Goal: Task Accomplishment & Management: Manage account settings

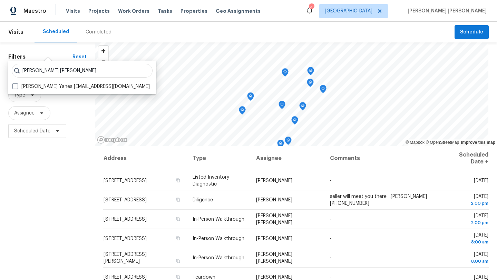
scroll to position [222, 0]
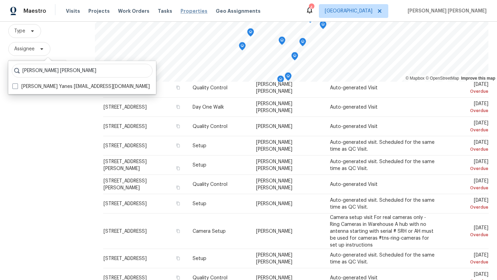
click at [181, 11] on span "Properties" at bounding box center [194, 11] width 27 height 7
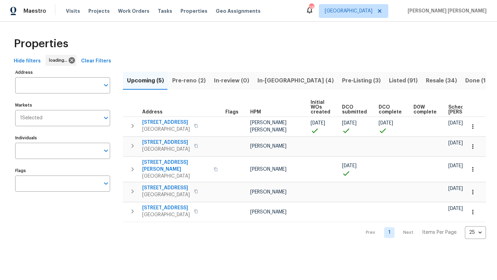
click at [185, 83] on span "Pre-reno (2)" at bounding box center [188, 81] width 33 height 10
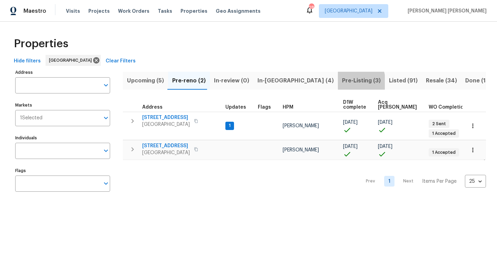
click at [342, 83] on span "Pre-Listing (3)" at bounding box center [361, 81] width 39 height 10
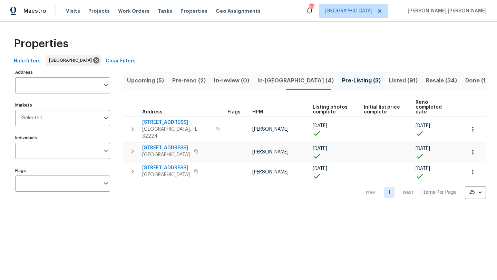
click at [263, 76] on span "In-reno (4)" at bounding box center [296, 81] width 76 height 10
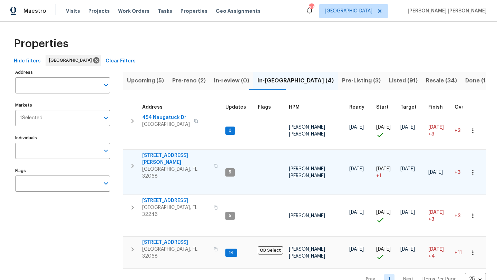
click at [162, 158] on span "[STREET_ADDRESS][PERSON_NAME]" at bounding box center [175, 159] width 67 height 14
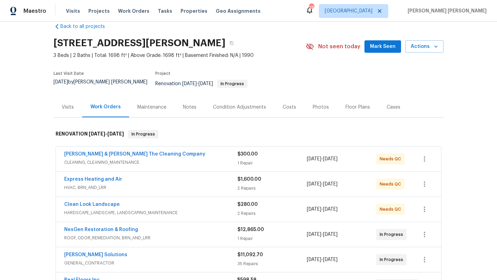
scroll to position [6, 0]
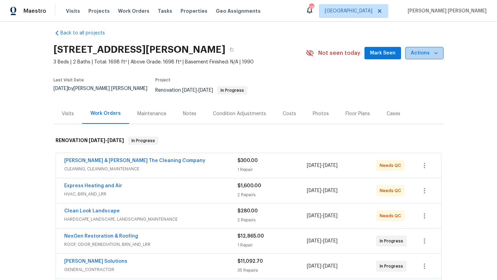
click at [438, 56] on icon "button" at bounding box center [436, 53] width 7 height 7
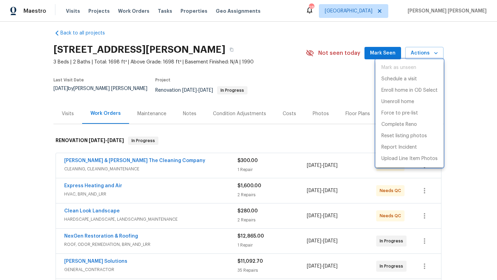
click at [341, 141] on div at bounding box center [248, 140] width 497 height 280
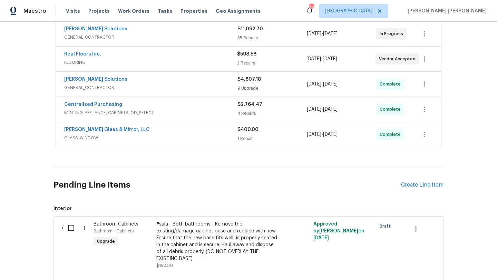
scroll to position [235, 0]
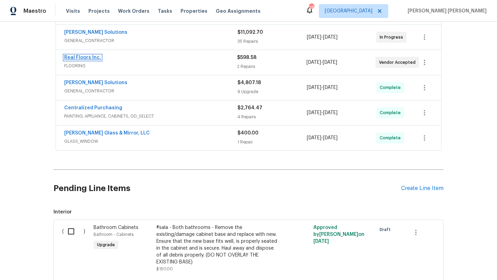
click at [93, 55] on link "Real Floors Inc." at bounding box center [82, 57] width 37 height 5
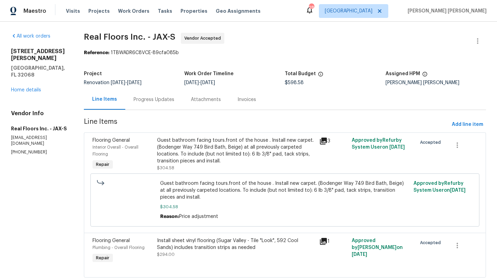
scroll to position [18, 0]
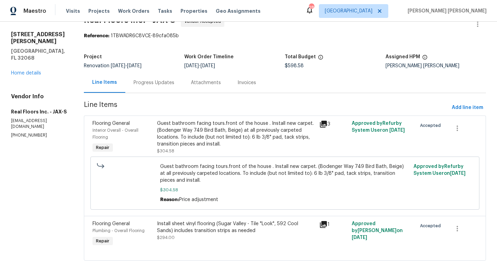
click at [181, 138] on div "Guest bathroom facing tours.front of the house . Install new carpet. (Bodenger …" at bounding box center [236, 134] width 158 height 28
click at [171, 135] on div "Guest bathroom facing tours.front of the house . Install new carpet. (Bodenger …" at bounding box center [236, 134] width 158 height 28
click at [37, 71] on link "Home details" at bounding box center [26, 73] width 30 height 5
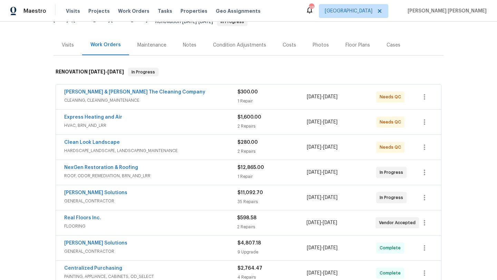
scroll to position [75, 0]
click at [94, 215] on link "Real Floors Inc." at bounding box center [82, 217] width 37 height 5
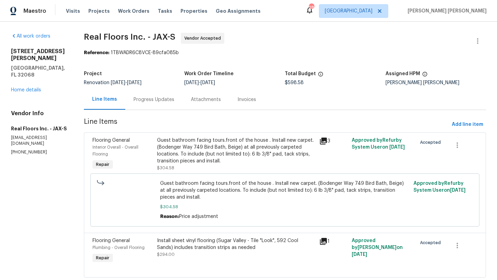
scroll to position [18, 0]
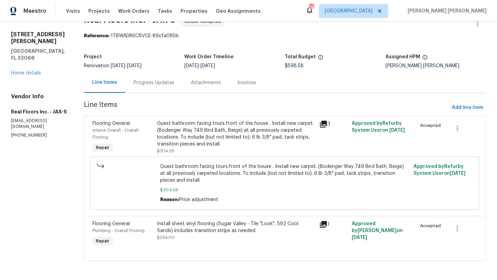
click at [199, 227] on div "Install sheet vinyl flooring (Sugar Valley - Tile "Look", 592 Cool Sands) inclu…" at bounding box center [236, 228] width 158 height 14
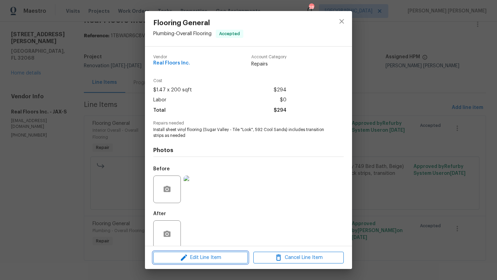
click at [199, 260] on span "Edit Line Item" at bounding box center [200, 258] width 90 height 9
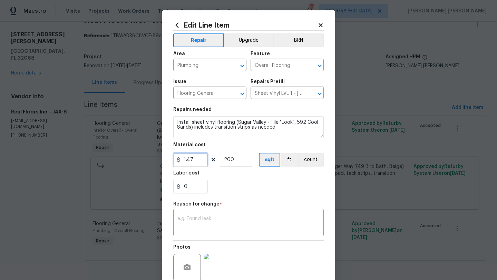
click at [200, 160] on input "1.47" at bounding box center [190, 160] width 35 height 14
type input "587.6"
click at [239, 159] on input "200" at bounding box center [236, 160] width 35 height 14
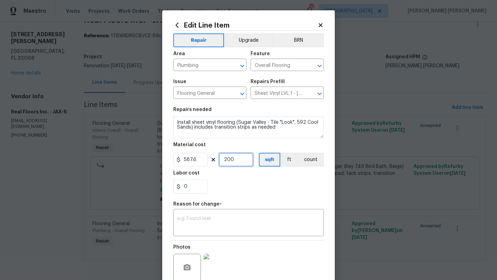
click at [239, 159] on input "200" at bounding box center [236, 160] width 35 height 14
type input "1"
click at [236, 215] on div "x ​" at bounding box center [248, 224] width 151 height 26
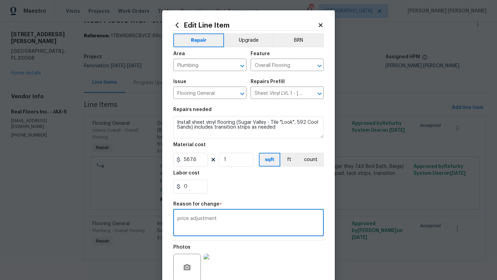
type textarea "price adjustment"
click at [308, 251] on div "Photos" at bounding box center [248, 263] width 151 height 45
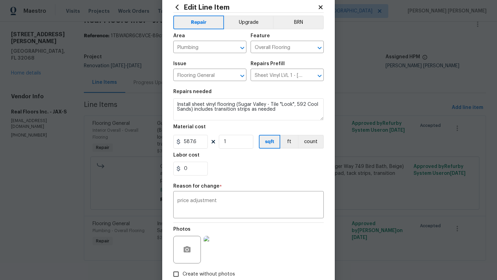
click at [231, 245] on img at bounding box center [218, 250] width 28 height 28
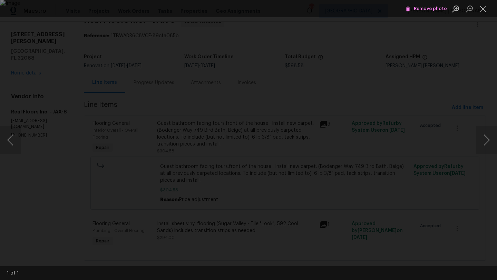
scroll to position [0, 0]
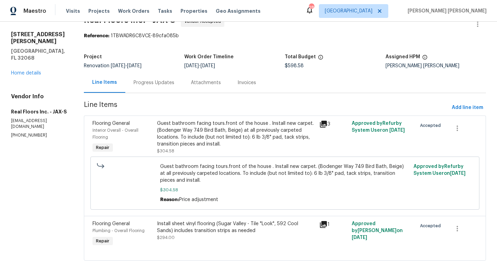
click at [228, 233] on div "Install sheet vinyl flooring (Sugar Valley - Tile "Look", 592 Cool Sands) inclu…" at bounding box center [236, 228] width 158 height 14
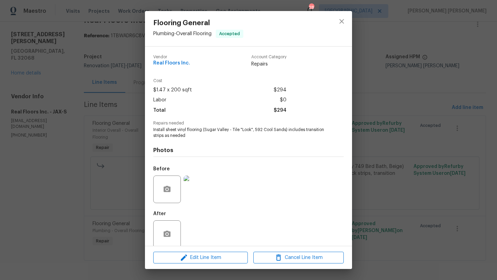
click at [200, 251] on div "Edit Line Item Cancel Line Item" at bounding box center [248, 258] width 207 height 23
click at [202, 259] on span "Edit Line Item" at bounding box center [200, 258] width 90 height 9
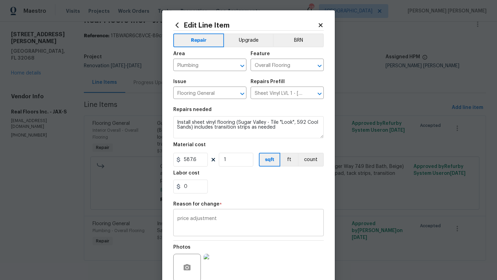
click at [223, 221] on textarea "price adjustment" at bounding box center [248, 223] width 142 height 15
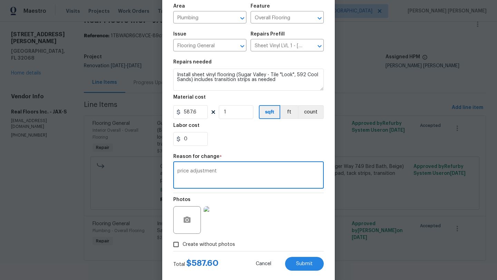
scroll to position [60, 0]
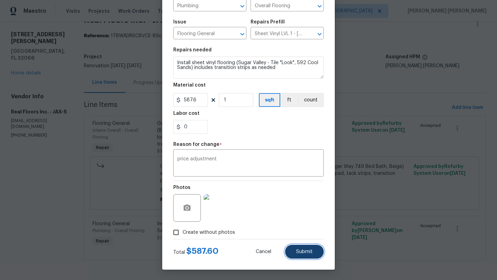
click at [298, 254] on span "Submit" at bounding box center [304, 252] width 17 height 5
type input "1.47"
type input "200"
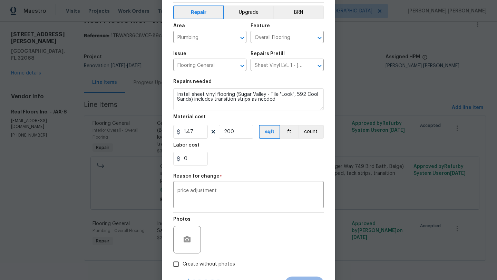
scroll to position [26, 0]
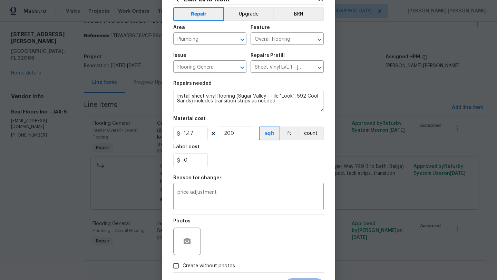
click at [210, 264] on span "Create without photos" at bounding box center [209, 266] width 52 height 7
click at [183, 264] on input "Create without photos" at bounding box center [176, 266] width 13 height 13
checkbox input "true"
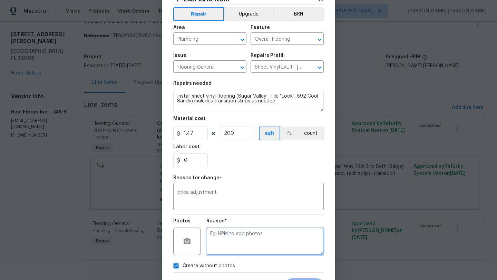
click at [232, 240] on textarea at bounding box center [264, 242] width 117 height 28
type textarea "hpm to add"
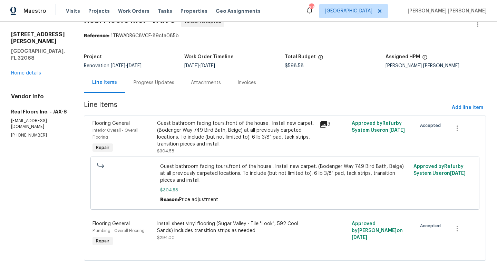
scroll to position [0, 0]
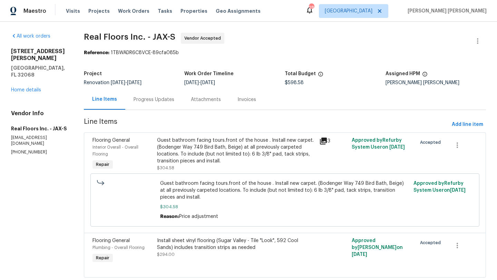
scroll to position [18, 0]
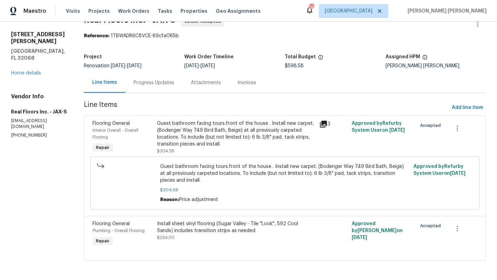
click at [211, 234] on div "Install sheet vinyl flooring (Sugar Valley - Tile "Look", 592 Cool Sands) inclu…" at bounding box center [236, 231] width 158 height 21
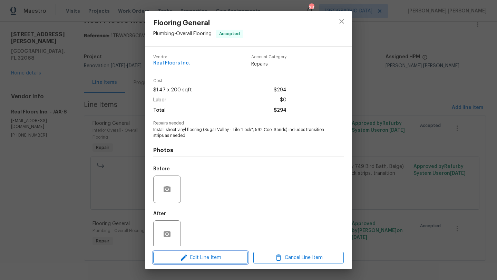
click at [205, 259] on span "Edit Line Item" at bounding box center [200, 258] width 90 height 9
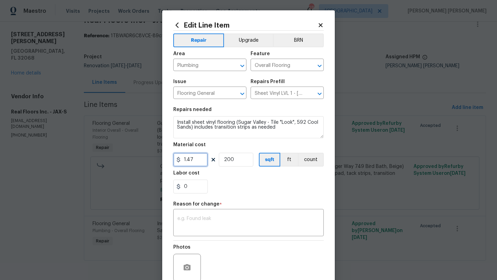
click at [195, 161] on input "1.47" at bounding box center [190, 160] width 35 height 14
type input "587.6"
click at [240, 161] on input "200" at bounding box center [236, 160] width 35 height 14
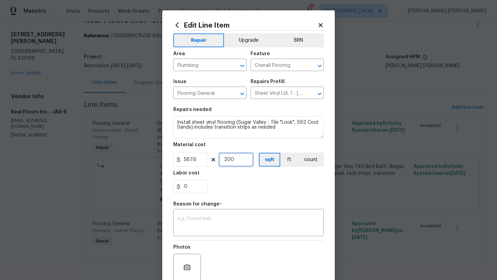
click at [240, 161] on input "200" at bounding box center [236, 160] width 35 height 14
type input "1"
click at [245, 213] on div "x ​" at bounding box center [248, 224] width 151 height 26
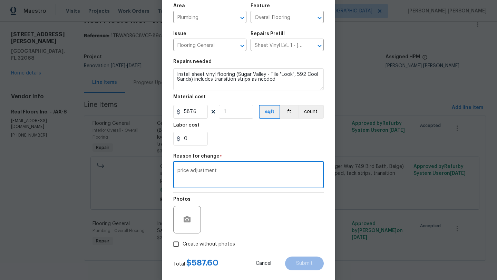
scroll to position [60, 0]
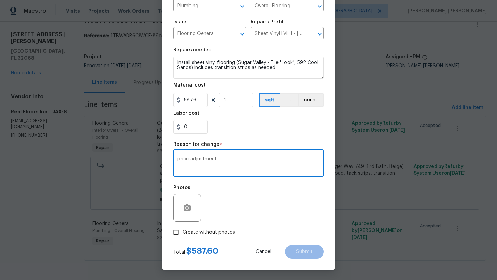
type textarea "price adjustment"
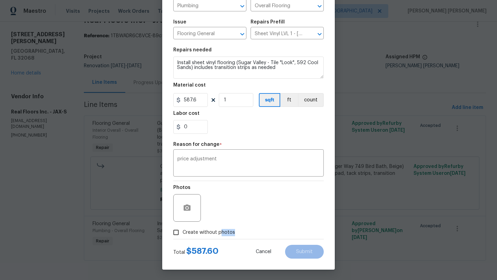
click at [220, 236] on label "Create without photos" at bounding box center [203, 232] width 66 height 13
click at [206, 229] on span "Create without photos" at bounding box center [209, 232] width 52 height 7
click at [183, 229] on input "Create without photos" at bounding box center [176, 232] width 13 height 13
checkbox input "true"
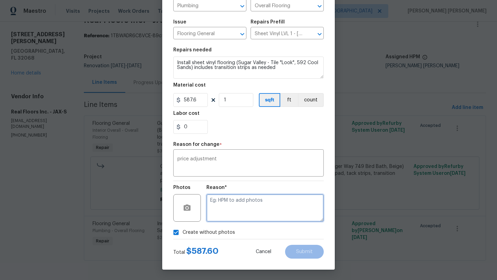
click at [233, 210] on textarea at bounding box center [264, 208] width 117 height 28
type textarea "hpm to add"
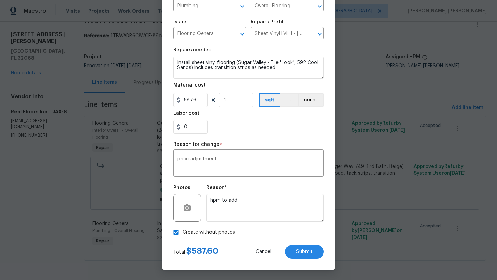
click at [300, 235] on div "Create without photos" at bounding box center [248, 232] width 151 height 13
click at [314, 250] on button "Submit" at bounding box center [304, 252] width 39 height 14
type input "1.47"
type input "200"
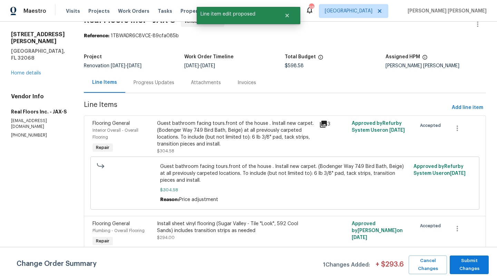
scroll to position [0, 0]
click at [468, 262] on span "Submit Changes" at bounding box center [469, 265] width 32 height 16
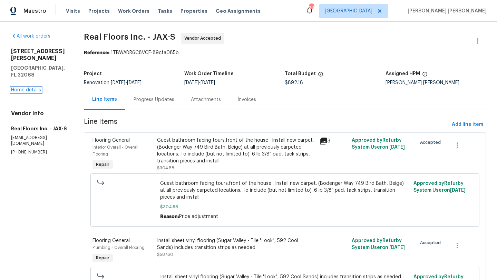
click at [28, 88] on link "Home details" at bounding box center [26, 90] width 30 height 5
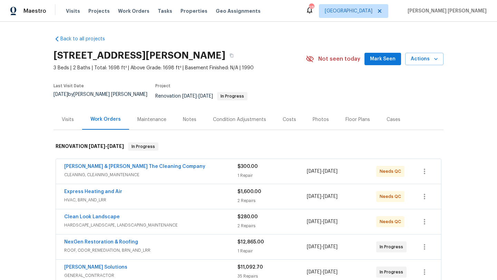
click at [285, 116] on div "Costs" at bounding box center [289, 119] width 13 height 7
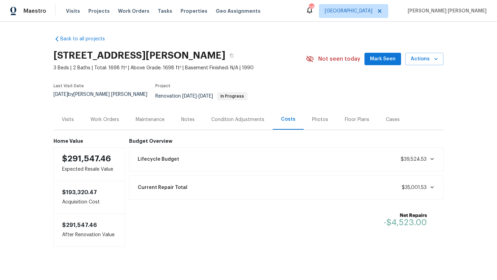
click at [102, 116] on div "Work Orders" at bounding box center [104, 119] width 29 height 7
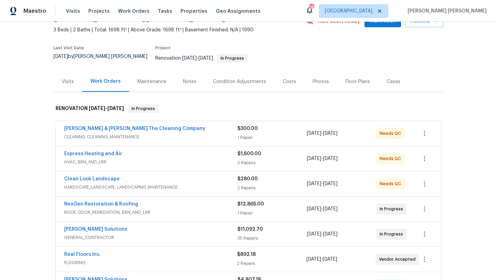
scroll to position [39, 0]
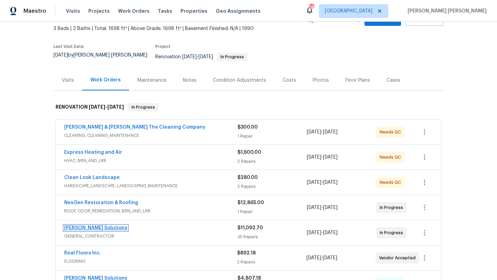
click at [89, 226] on link "Sethy Solutions" at bounding box center [95, 228] width 63 height 5
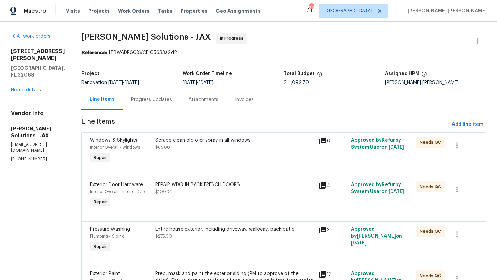
click at [38, 80] on div "All work orders 2058 Manucy Ct Middleburg, FL 32068 Home details Vendor Info Se…" at bounding box center [38, 97] width 54 height 129
click at [37, 88] on link "Home details" at bounding box center [26, 90] width 30 height 5
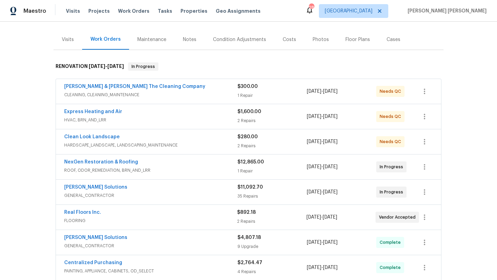
scroll to position [82, 0]
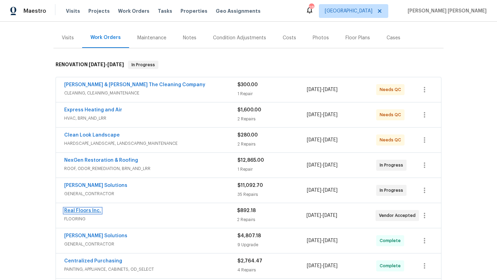
click at [90, 209] on link "Real Floors Inc." at bounding box center [82, 211] width 37 height 5
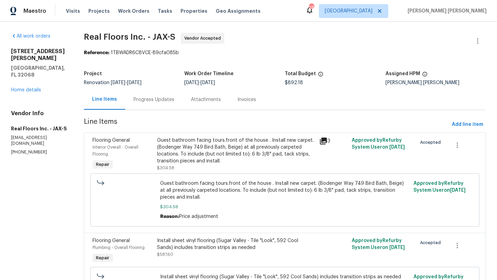
click at [168, 154] on div "Guest bathroom facing tours.front of the house . Install new carpet. (Bodenger …" at bounding box center [236, 151] width 158 height 28
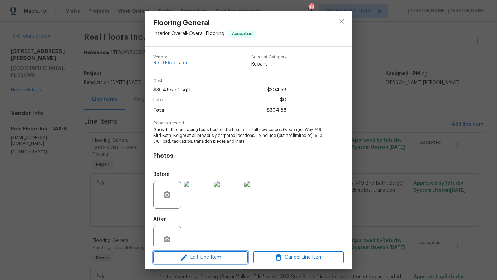
click at [195, 253] on span "Edit Line Item" at bounding box center [200, 257] width 90 height 9
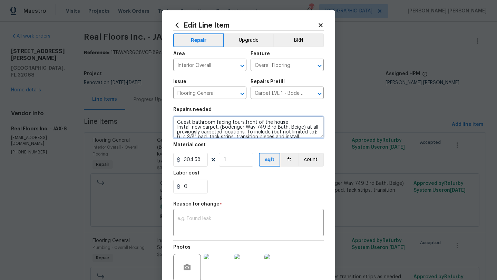
click at [176, 123] on textarea "Guest bathroom facing tours.front of the house . Install new carpet. (Bodenger …" at bounding box center [248, 127] width 151 height 22
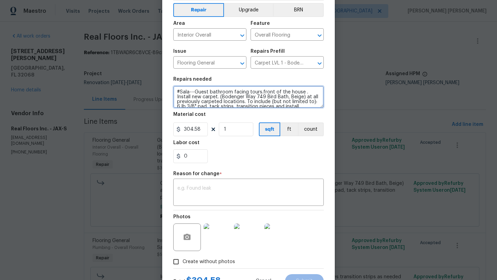
scroll to position [31, 0]
type textarea "#Sala---Guest bathroom facing tours.front of the house . Install new carpet. (B…"
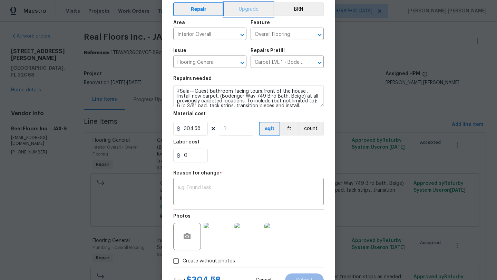
click at [245, 4] on button "Upgrade" at bounding box center [248, 9] width 49 height 14
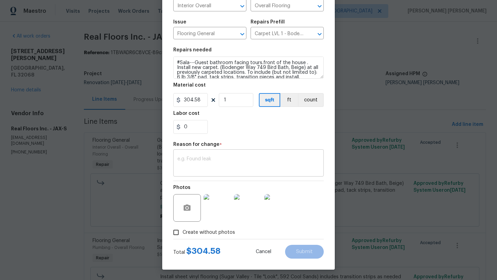
click at [306, 168] on textarea at bounding box center [248, 164] width 142 height 15
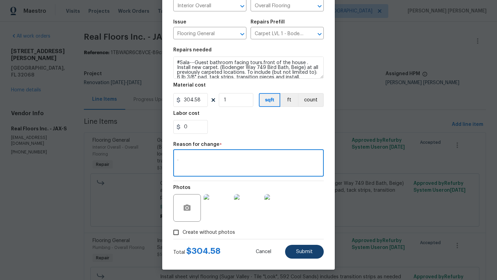
type textarea "."
click at [312, 251] on span "Submit" at bounding box center [304, 252] width 17 height 5
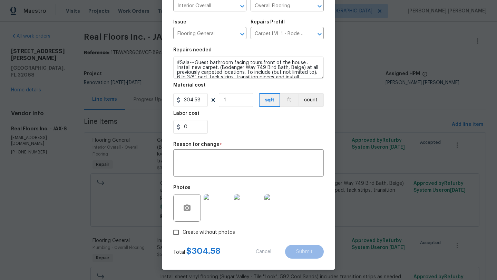
type textarea "Guest bathroom facing tours.front of the house . Install new carpet. (Bodenger …"
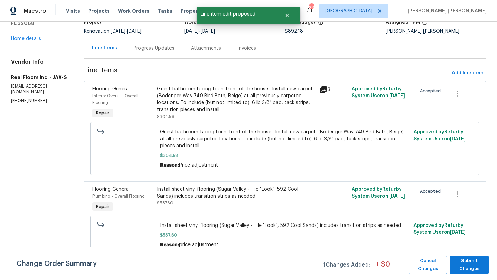
scroll to position [53, 0]
click at [475, 265] on span "Submit Changes" at bounding box center [469, 265] width 32 height 16
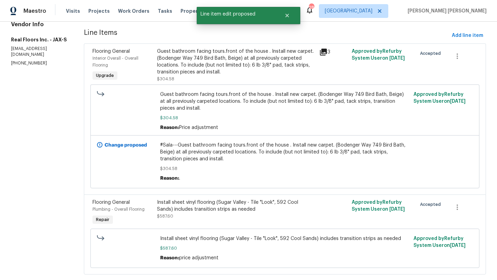
scroll to position [104, 0]
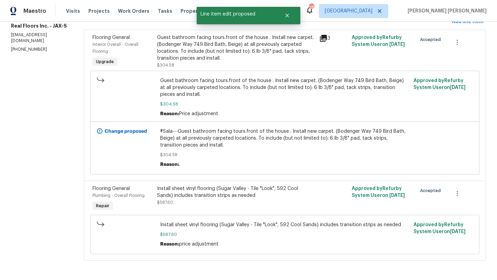
click at [183, 227] on span "Install sheet vinyl flooring (Sugar Valley - Tile "Look", 592 Cool Sands) inclu…" at bounding box center [284, 225] width 249 height 7
click at [176, 195] on div "Install sheet vinyl flooring (Sugar Valley - Tile "Look", 592 Cool Sands) inclu…" at bounding box center [236, 192] width 158 height 14
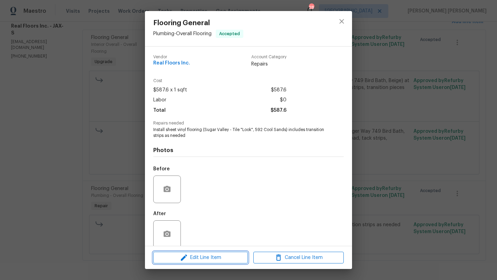
click at [194, 257] on span "Edit Line Item" at bounding box center [200, 258] width 90 height 9
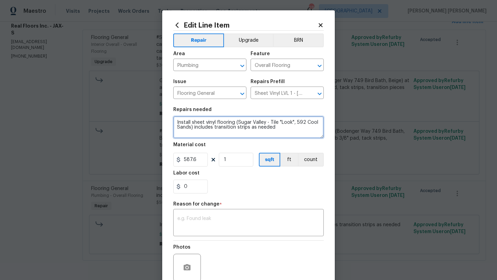
click at [177, 122] on textarea "Install sheet vinyl flooring (Sugar Valley - Tile "Look", 592 Cool Sands) inclu…" at bounding box center [248, 127] width 151 height 22
type textarea "#Sala--Install sheet vinyl flooring (Sugar Valley - Tile "Look", 592 Cool Sands…"
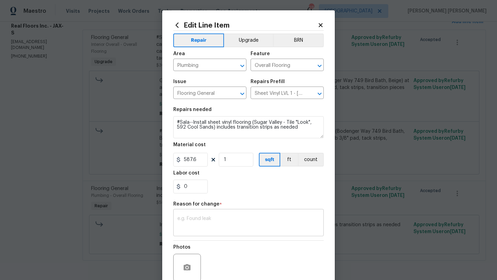
click at [235, 218] on textarea at bounding box center [248, 223] width 142 height 15
type textarea "/"
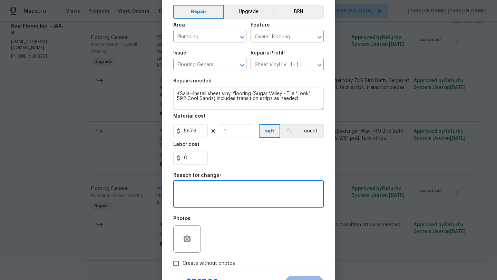
scroll to position [48, 0]
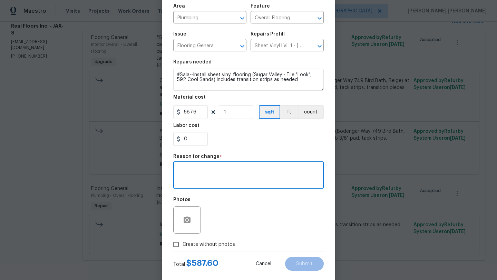
type textarea "."
click at [303, 247] on div "Create without photos" at bounding box center [248, 244] width 151 height 13
click at [229, 246] on span "Create without photos" at bounding box center [209, 244] width 52 height 7
click at [183, 246] on input "Create without photos" at bounding box center [176, 244] width 13 height 13
checkbox input "true"
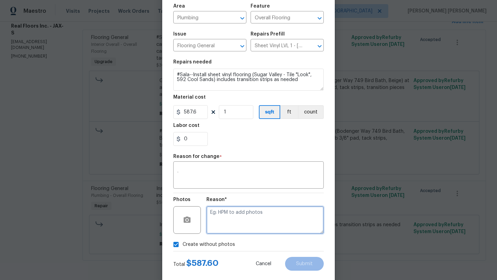
click at [273, 222] on textarea at bounding box center [264, 220] width 117 height 28
type textarea "hpm to add"
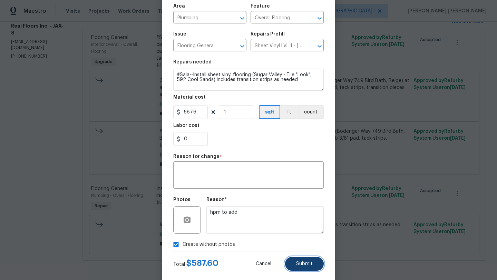
click at [304, 264] on span "Submit" at bounding box center [304, 264] width 17 height 5
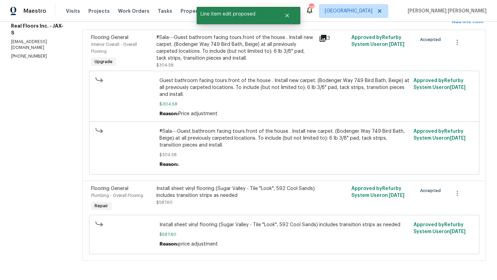
scroll to position [0, 0]
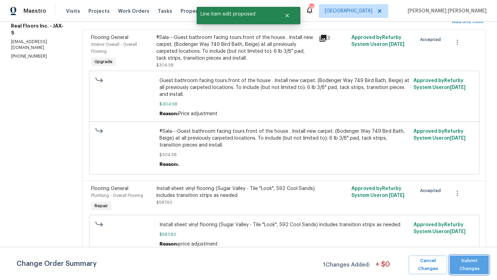
click at [466, 260] on span "Submit Changes" at bounding box center [469, 265] width 32 height 16
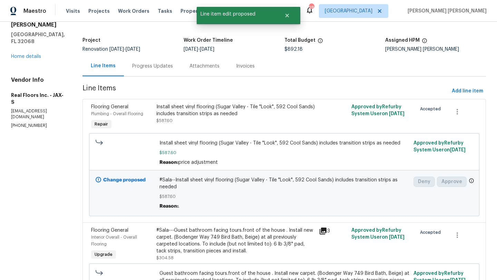
scroll to position [7, 0]
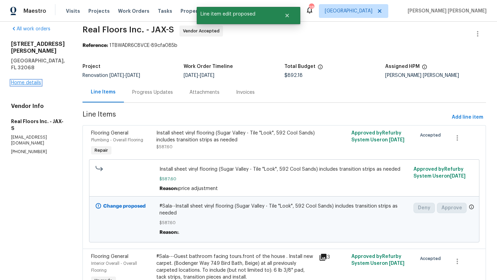
click at [33, 80] on link "Home details" at bounding box center [26, 82] width 30 height 5
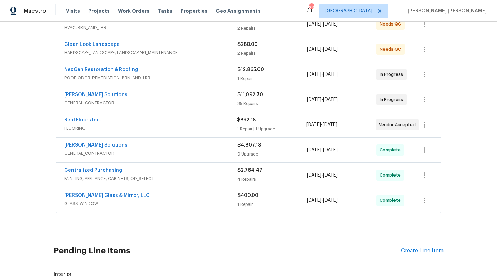
scroll to position [172, 0]
click at [107, 125] on span "FLOORING" at bounding box center [150, 128] width 173 height 7
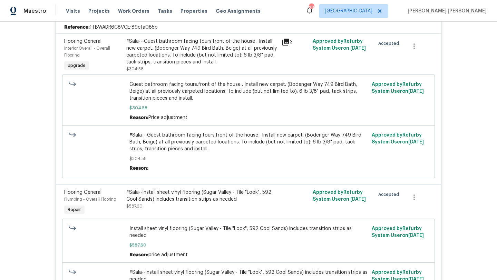
scroll to position [294, 0]
click at [220, 196] on div "#Sala--Install sheet vinyl flooring (Sugar Valley - Tile "Look", 592 Cool Sands…" at bounding box center [201, 196] width 151 height 14
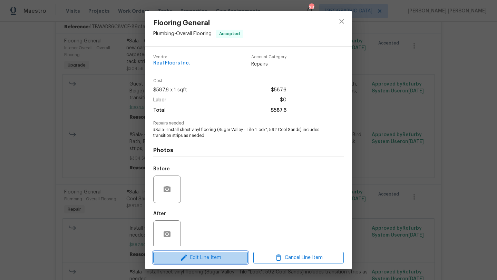
click at [214, 255] on span "Edit Line Item" at bounding box center [200, 258] width 90 height 9
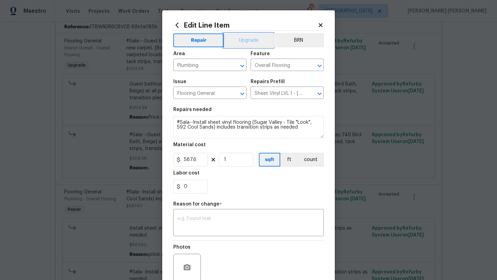
click at [248, 40] on button "Upgrade" at bounding box center [248, 40] width 49 height 14
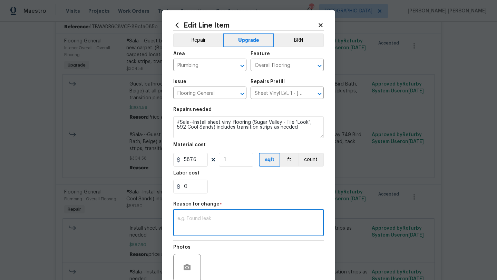
click at [271, 225] on textarea at bounding box center [248, 223] width 142 height 15
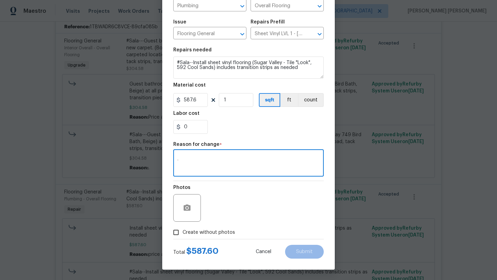
type textarea "."
click at [295, 223] on div "Photos" at bounding box center [248, 203] width 151 height 45
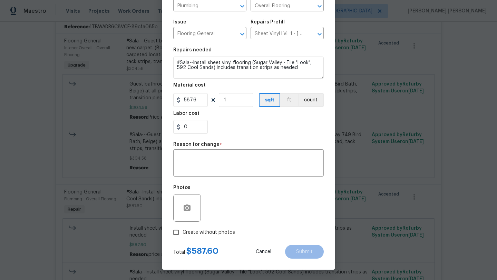
click at [229, 232] on span "Create without photos" at bounding box center [209, 232] width 52 height 7
click at [183, 232] on input "Create without photos" at bounding box center [176, 232] width 13 height 13
checkbox input "true"
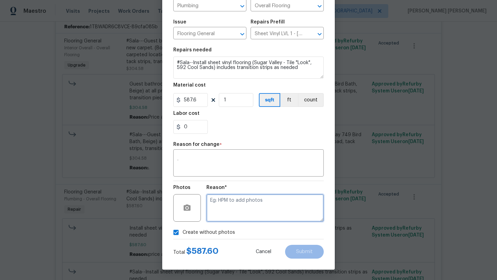
click at [261, 197] on textarea at bounding box center [264, 208] width 117 height 28
type textarea "hpm to add"
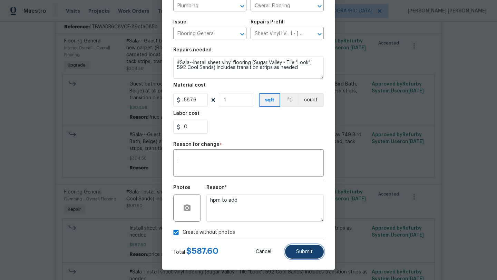
click at [314, 250] on button "Submit" at bounding box center [304, 252] width 39 height 14
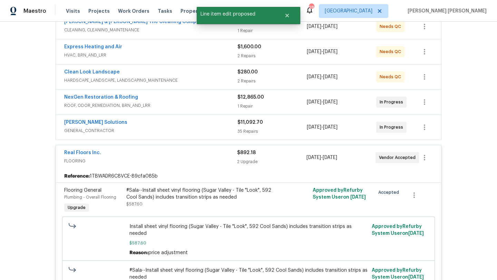
scroll to position [149, 0]
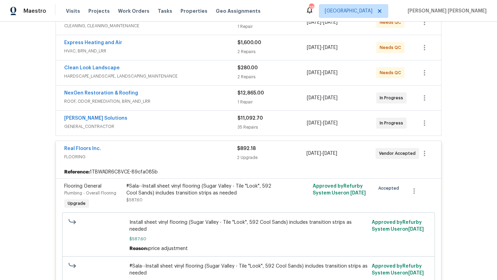
click at [122, 154] on span "FLOORING" at bounding box center [150, 157] width 173 height 7
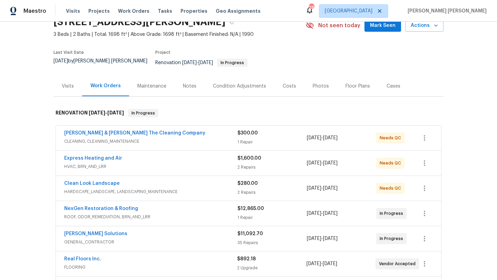
scroll to position [20, 0]
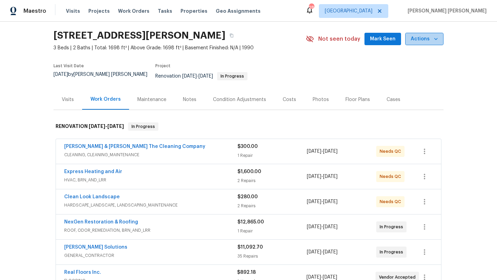
click at [433, 42] on span "Actions" at bounding box center [424, 39] width 27 height 9
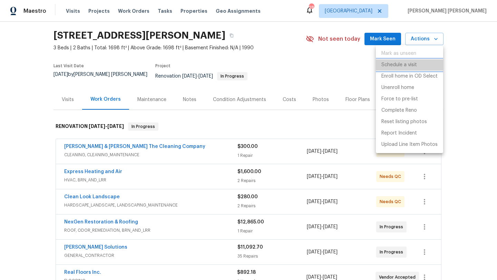
click at [409, 66] on p "Schedule a visit" at bounding box center [399, 64] width 36 height 7
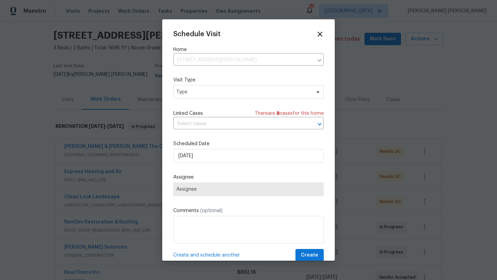
click at [321, 35] on icon at bounding box center [320, 34] width 5 height 5
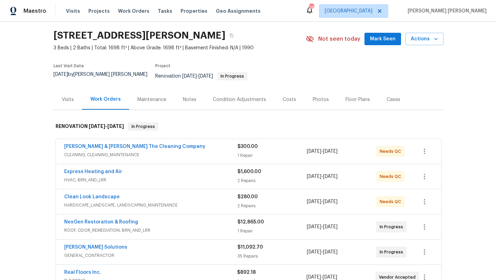
click at [431, 45] on div "2058 Manucy Ct, Middleburg, FL 32068 3 Beds | 2 Baths | Total: 1698 ft² | Above…" at bounding box center [249, 39] width 390 height 25
click at [433, 42] on span "Actions" at bounding box center [424, 39] width 27 height 9
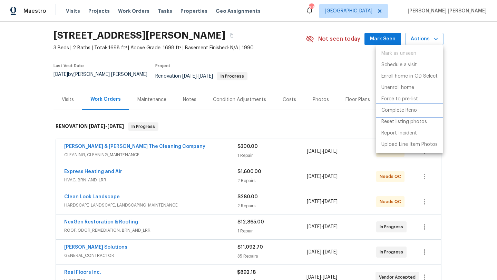
click at [407, 111] on p "Complete Reno" at bounding box center [399, 110] width 36 height 7
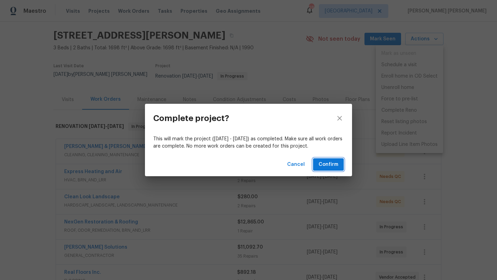
click at [324, 165] on span "Confirm" at bounding box center [329, 165] width 20 height 9
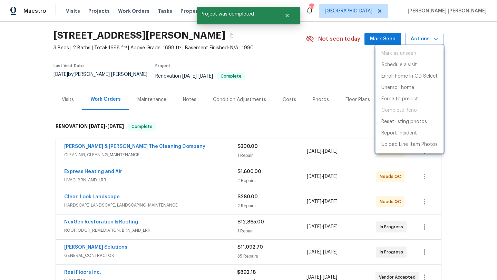
click at [43, 161] on div at bounding box center [248, 140] width 497 height 280
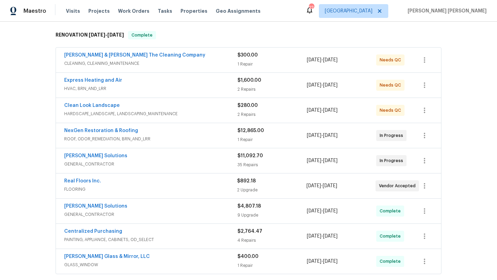
scroll to position [113, 0]
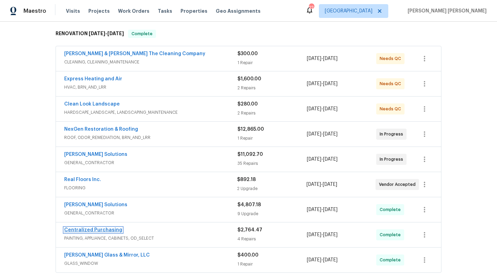
click at [108, 228] on link "Centralized Purchasing" at bounding box center [93, 230] width 58 height 5
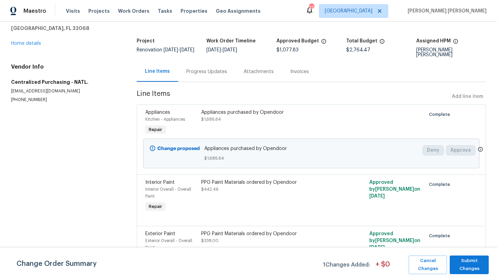
scroll to position [33, 0]
click at [238, 116] on div "Appliances purchased by Opendoor $1,686.64" at bounding box center [269, 116] width 136 height 14
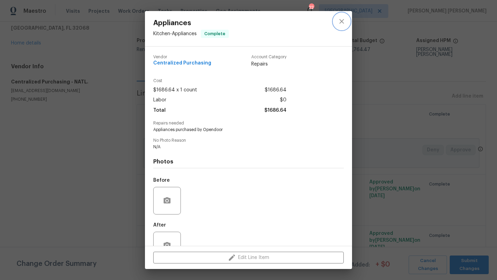
click at [342, 22] on icon "close" at bounding box center [342, 21] width 8 height 8
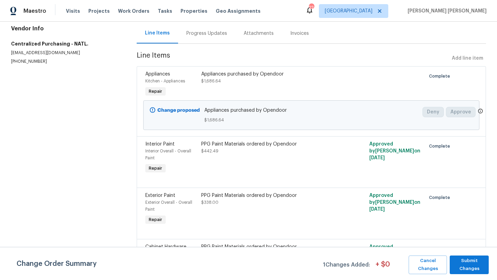
scroll to position [70, 0]
click at [466, 265] on span "Submit Changes" at bounding box center [469, 265] width 32 height 16
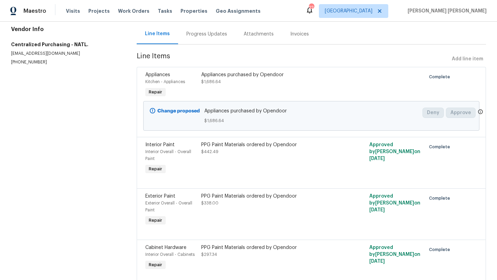
click at [218, 84] on div "Appliances purchased by Opendoor $1,686.64" at bounding box center [269, 78] width 136 height 14
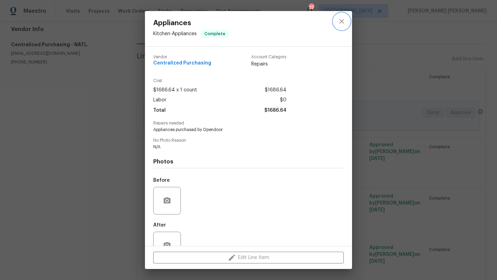
click at [341, 23] on icon "close" at bounding box center [342, 21] width 8 height 8
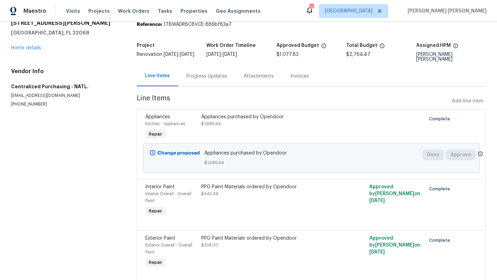
scroll to position [26, 0]
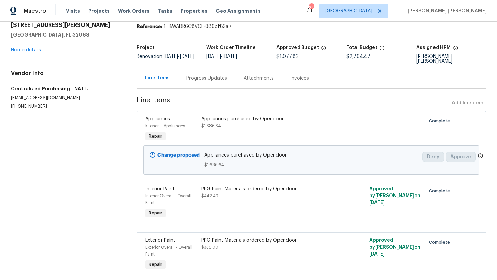
click at [27, 52] on div "2058 Manucy Ct Middleburg, FL 32068 Home details" at bounding box center [65, 38] width 109 height 32
click at [29, 49] on link "Home details" at bounding box center [26, 50] width 30 height 5
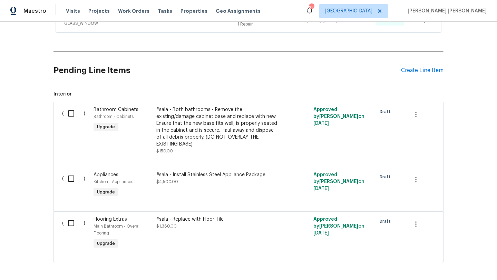
scroll to position [356, 0]
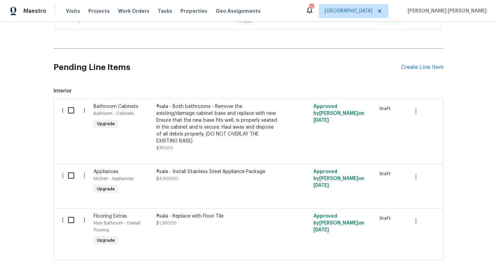
click at [71, 107] on input "checkbox" at bounding box center [74, 110] width 20 height 15
checkbox input "true"
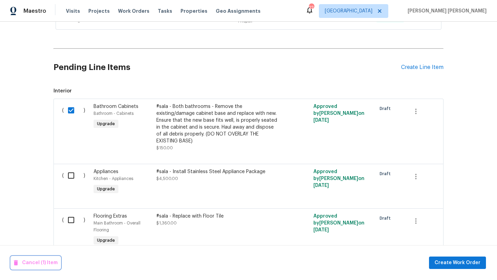
click at [39, 264] on span "Cancel (1) Item" at bounding box center [36, 263] width 44 height 9
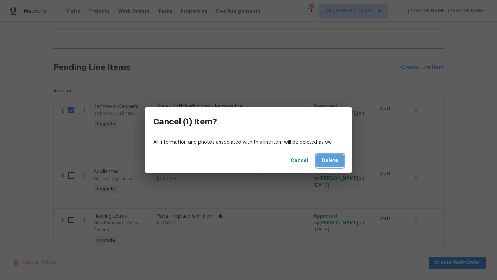
click at [336, 155] on button "Delete" at bounding box center [330, 161] width 27 height 13
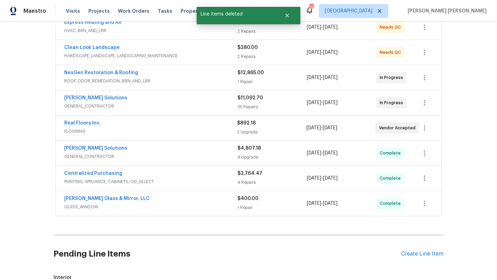
scroll to position [166, 0]
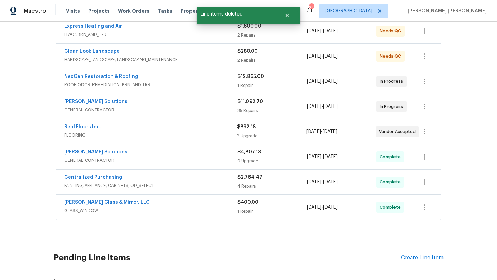
click at [115, 124] on div "Real Floors Inc." at bounding box center [150, 128] width 173 height 8
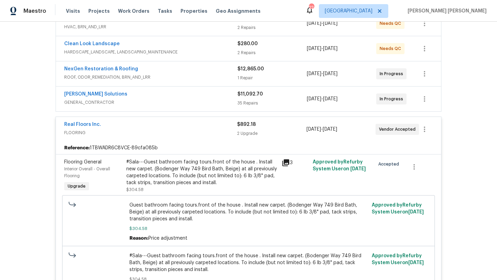
scroll to position [172, 0]
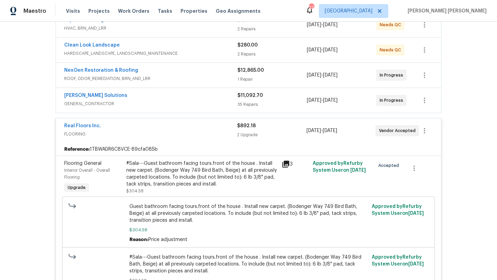
click at [115, 124] on div "Real Floors Inc." at bounding box center [150, 127] width 173 height 8
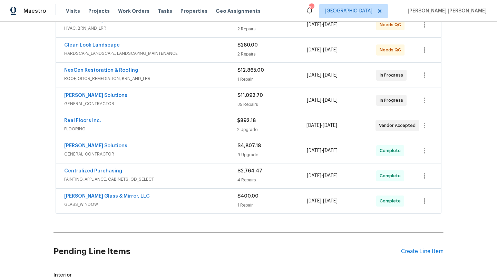
click at [136, 154] on div "Sethy Solutions GENERAL_CONTRACTOR" at bounding box center [150, 151] width 173 height 17
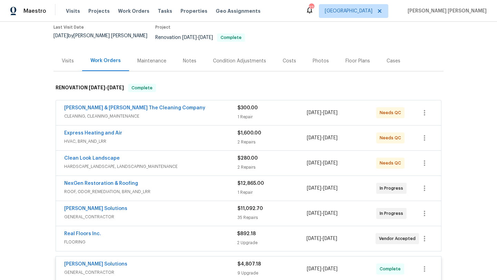
scroll to position [58, 0]
click at [126, 261] on div "Sethy Solutions" at bounding box center [150, 265] width 173 height 8
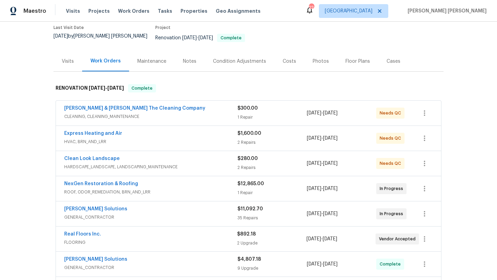
scroll to position [0, 0]
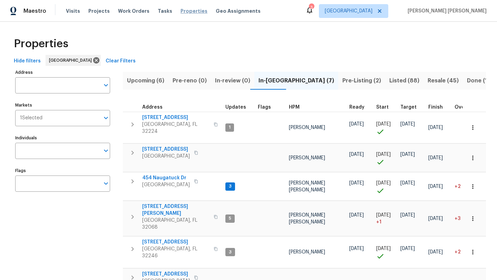
click at [181, 10] on span "Properties" at bounding box center [194, 11] width 27 height 7
click at [265, 78] on span "In-reno (7)" at bounding box center [297, 81] width 76 height 10
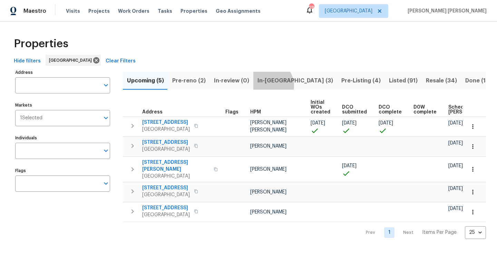
click at [264, 85] on span "In-[GEOGRAPHIC_DATA] (3)" at bounding box center [296, 81] width 76 height 10
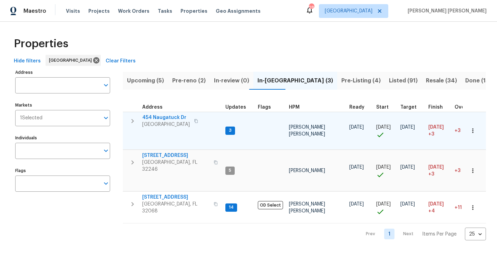
click at [171, 117] on span "454 Naugatuck Dr" at bounding box center [166, 117] width 48 height 7
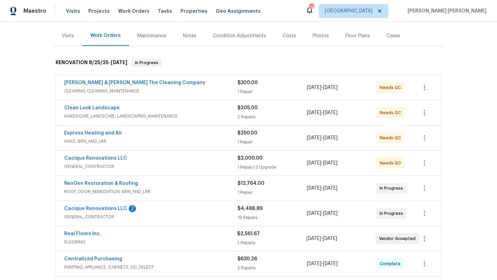
scroll to position [85, 0]
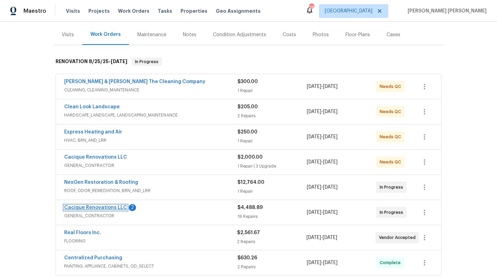
click at [112, 205] on link "Cacique Renovations LLC" at bounding box center [95, 207] width 63 height 5
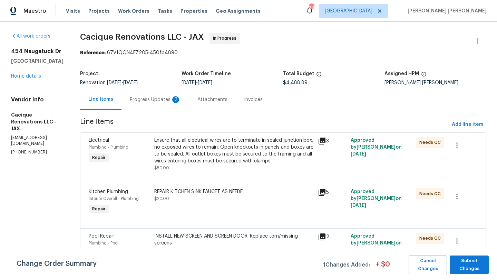
click at [179, 99] on div "2" at bounding box center [175, 99] width 7 height 7
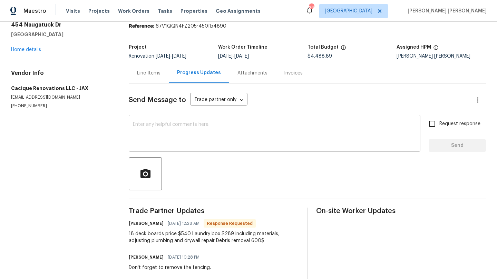
scroll to position [37, 0]
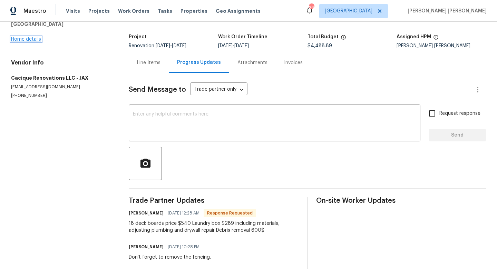
click at [30, 39] on link "Home details" at bounding box center [26, 39] width 30 height 5
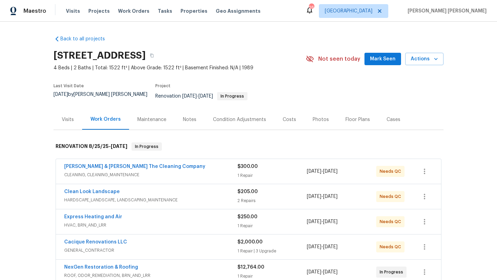
scroll to position [57, 0]
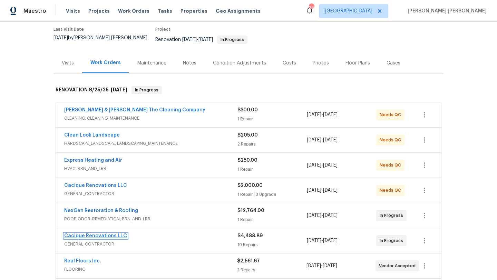
click at [111, 234] on link "Cacique Renovations LLC" at bounding box center [95, 236] width 63 height 5
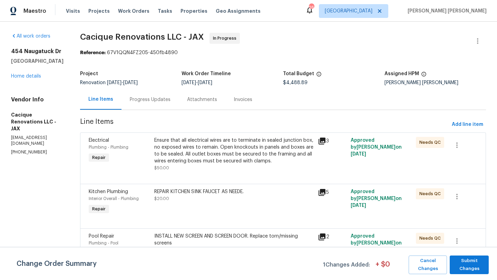
click at [167, 103] on div "Progress Updates" at bounding box center [150, 99] width 41 height 7
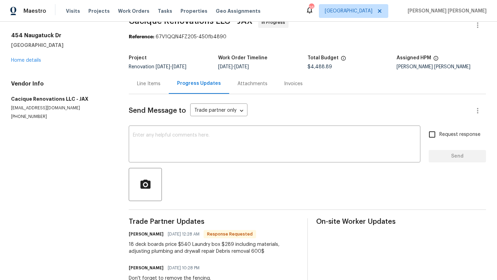
scroll to position [22, 0]
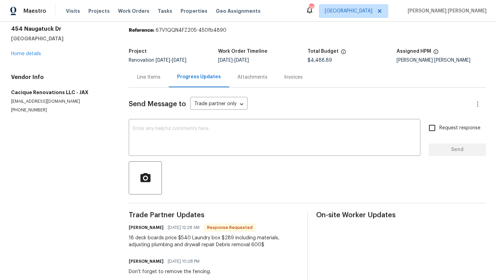
click at [145, 79] on div "Line Items" at bounding box center [148, 77] width 23 height 7
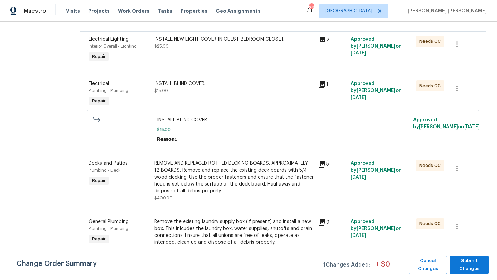
scroll to position [390, 0]
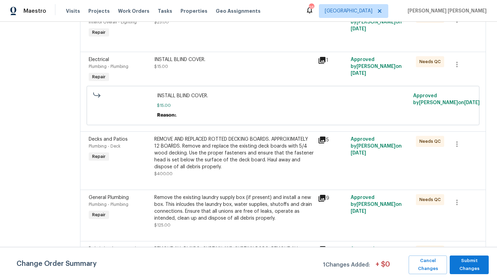
click at [206, 158] on div "REMOVE AND REPLACED ROTTED DECKING BOARDS. APPROXIMATELY 12 BOARDS. Remove and …" at bounding box center [234, 153] width 160 height 35
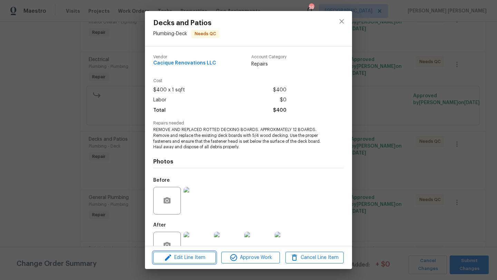
click at [197, 257] on span "Edit Line Item" at bounding box center [184, 258] width 58 height 9
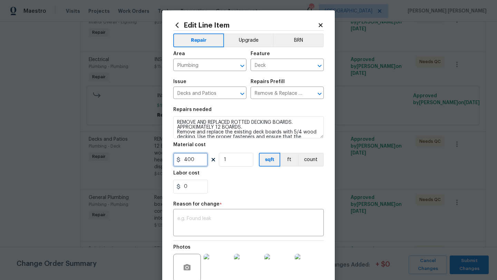
click at [191, 162] on input "400" at bounding box center [190, 160] width 35 height 14
type input "540"
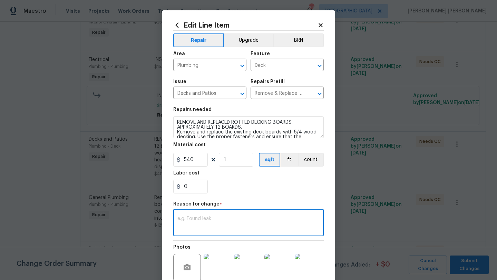
click at [207, 221] on textarea at bounding box center [248, 223] width 142 height 15
type textarea "Price adjustment"
click at [330, 216] on div "Edit Line Item Repair Upgrade BRN Area Plumbing ​ Feature Deck ​ Issue Decks an…" at bounding box center [248, 173] width 173 height 326
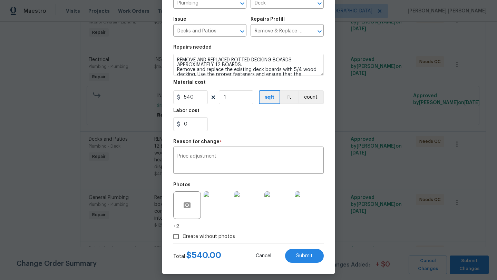
scroll to position [67, 0]
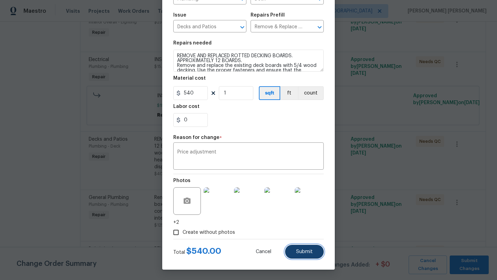
click at [311, 251] on span "Submit" at bounding box center [304, 252] width 17 height 5
type input "400"
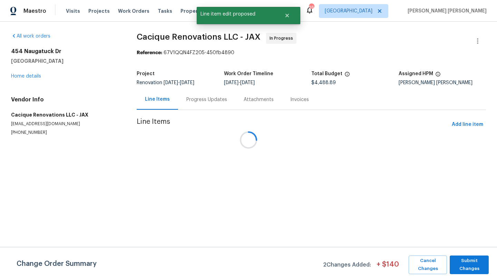
scroll to position [0, 0]
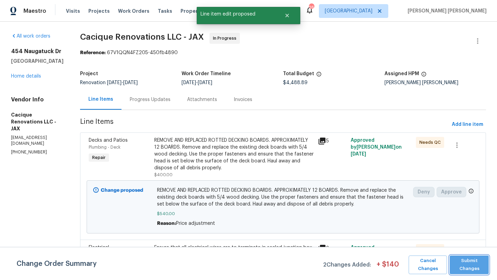
click at [470, 267] on span "Submit Changes" at bounding box center [469, 265] width 32 height 16
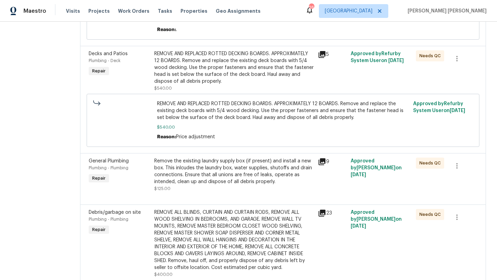
scroll to position [477, 0]
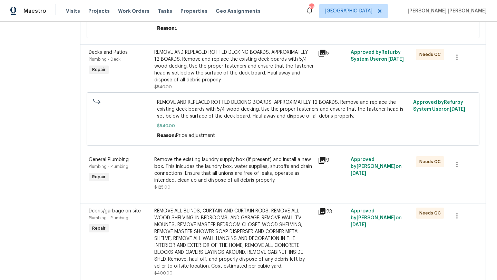
click at [185, 166] on div "Remove the existing laundry supply box (if present) and install a new box. This…" at bounding box center [234, 170] width 160 height 28
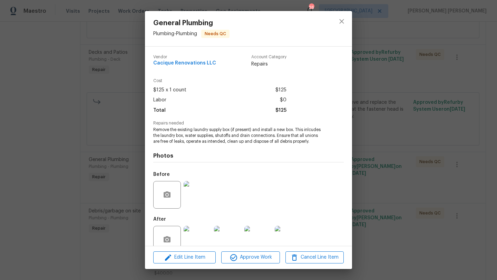
click at [195, 265] on div "Edit Line Item Approve Work Cancel Line Item" at bounding box center [248, 257] width 207 height 23
click at [195, 258] on span "Edit Line Item" at bounding box center [184, 257] width 58 height 9
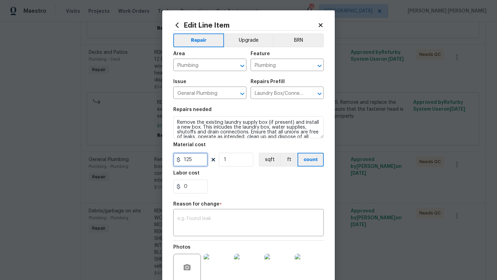
click at [200, 162] on input "125" at bounding box center [190, 160] width 35 height 14
type input "289"
click at [215, 215] on div "x ​" at bounding box center [248, 224] width 151 height 26
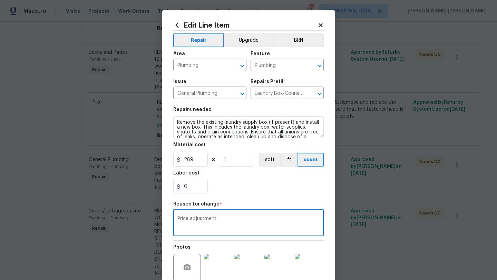
type textarea "Price adjustment"
click at [321, 237] on div "Repair Upgrade BRN Area Plumbing ​ Feature Plumbing ​ Issue General Plumbing ​ …" at bounding box center [248, 168] width 151 height 275
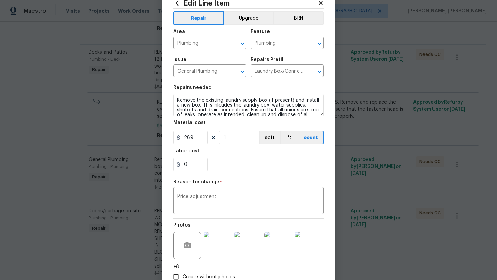
scroll to position [67, 0]
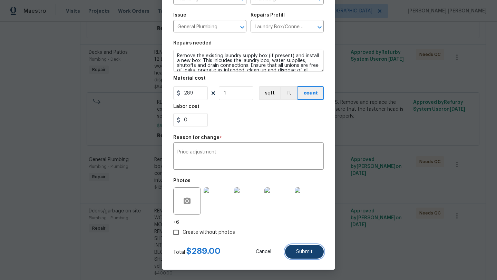
click at [306, 252] on span "Submit" at bounding box center [304, 252] width 17 height 5
type input "125"
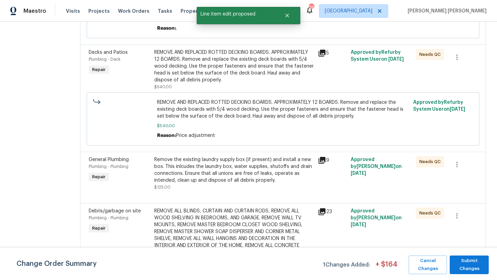
scroll to position [0, 0]
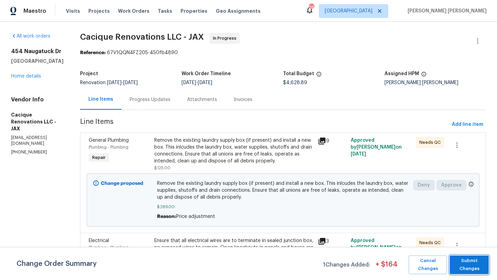
click at [468, 263] on span "Submit Changes" at bounding box center [469, 265] width 32 height 16
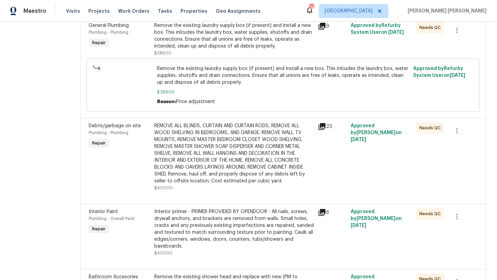
scroll to position [599, 0]
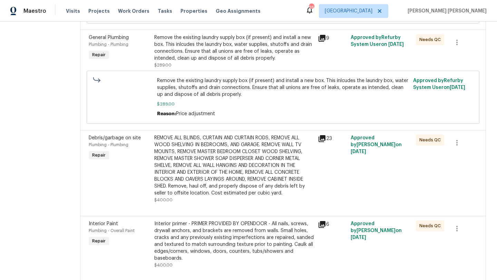
click at [204, 162] on div "REMOVE ALL BLINDS, CURTAIN AND CURTAIN RODS, REMOVE ALL WOOD SHELVING IN BEDROO…" at bounding box center [234, 166] width 160 height 62
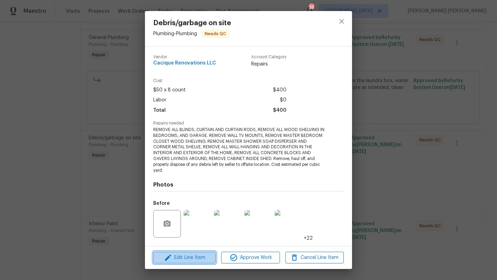
click at [196, 257] on span "Edit Line Item" at bounding box center [184, 258] width 58 height 9
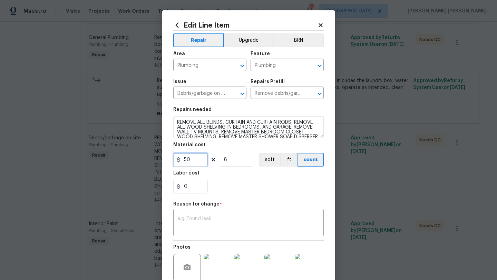
click at [192, 161] on input "50" at bounding box center [190, 160] width 35 height 14
type input "600"
click at [232, 160] on input "8" at bounding box center [236, 160] width 35 height 14
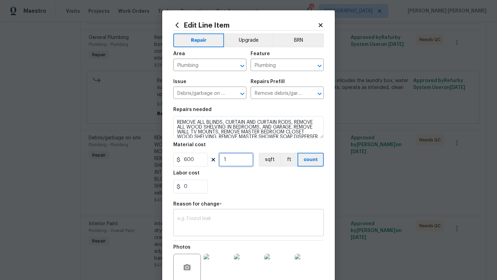
type input "1"
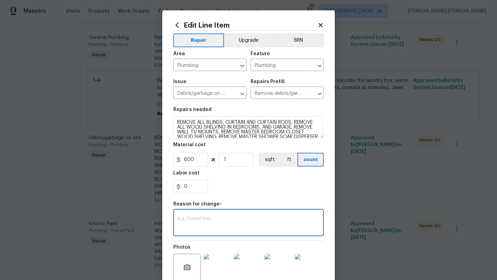
click at [251, 225] on textarea at bounding box center [248, 223] width 142 height 15
type textarea "Price adjustment"
click at [333, 235] on div "Edit Line Item Repair Upgrade BRN Area Plumbing ​ Feature Plumbing ​ Issue Debr…" at bounding box center [248, 173] width 173 height 326
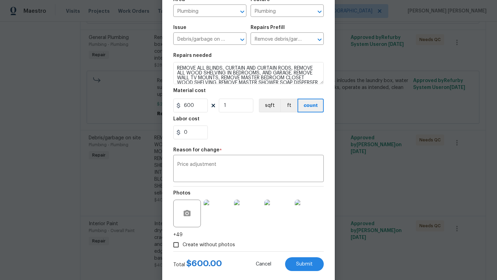
scroll to position [66, 0]
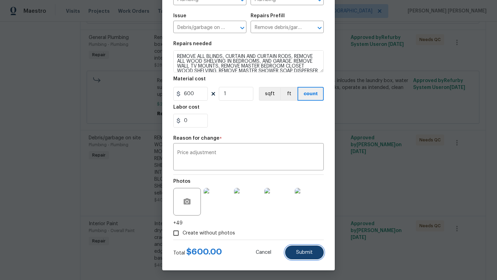
click at [318, 253] on button "Submit" at bounding box center [304, 253] width 39 height 14
type input "8"
type input "50"
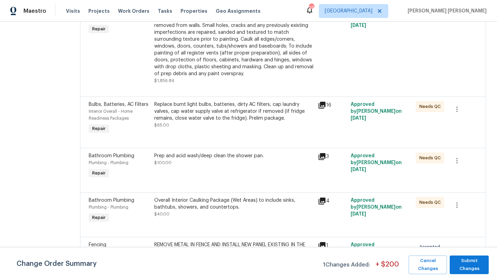
scroll to position [1161, 0]
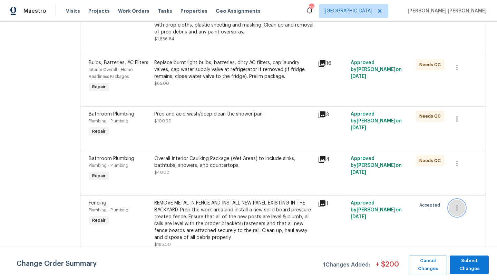
click at [460, 209] on icon "button" at bounding box center [457, 208] width 8 height 8
click at [461, 209] on li "Cancel" at bounding box center [463, 207] width 27 height 11
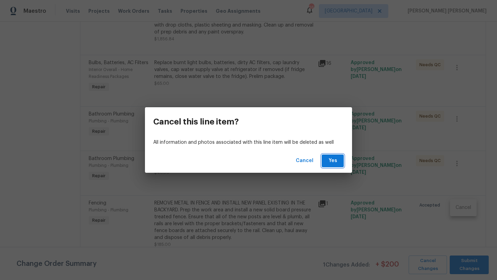
click at [330, 160] on span "Yes" at bounding box center [332, 161] width 11 height 9
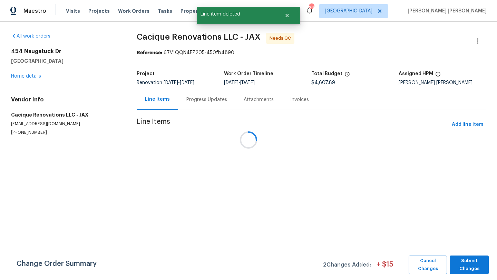
scroll to position [0, 0]
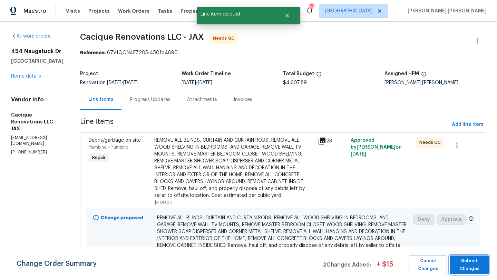
click at [476, 266] on span "Submit Changes" at bounding box center [469, 265] width 32 height 16
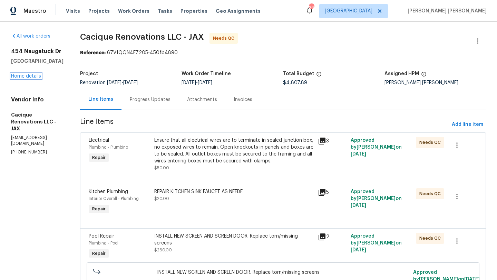
click at [38, 75] on link "Home details" at bounding box center [26, 76] width 30 height 5
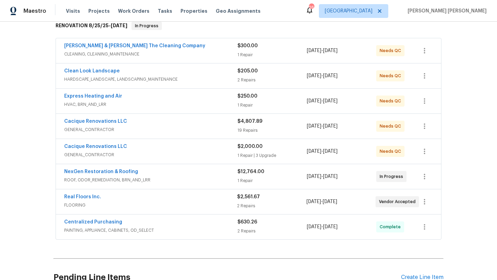
scroll to position [121, 0]
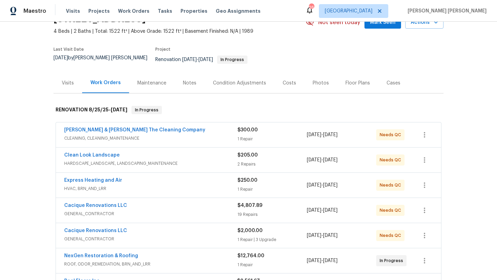
click at [286, 73] on div "Costs" at bounding box center [289, 83] width 30 height 20
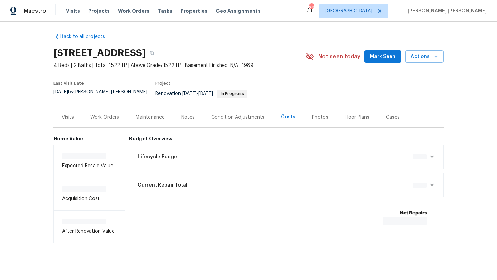
scroll to position [4, 0]
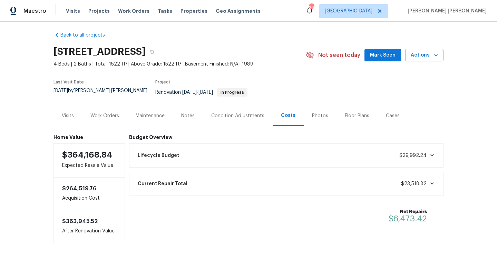
click at [69, 114] on div "Visits" at bounding box center [68, 116] width 12 height 7
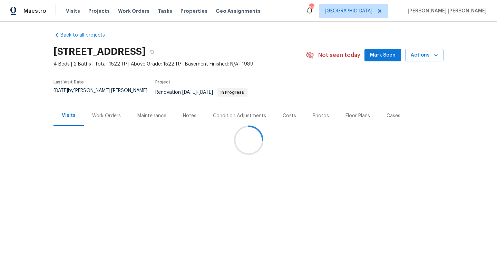
scroll to position [37, 0]
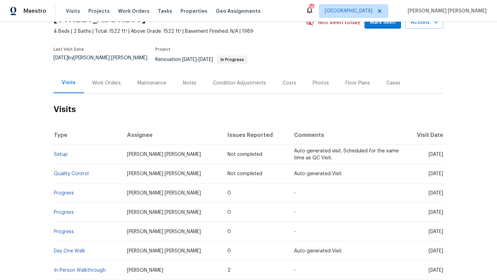
click at [105, 84] on div "Work Orders" at bounding box center [106, 83] width 45 height 20
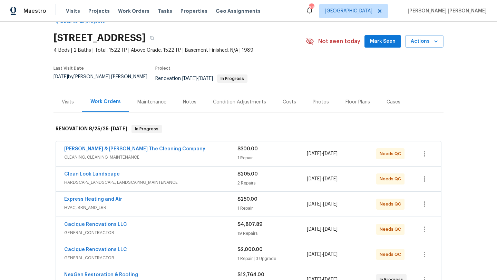
scroll to position [9, 0]
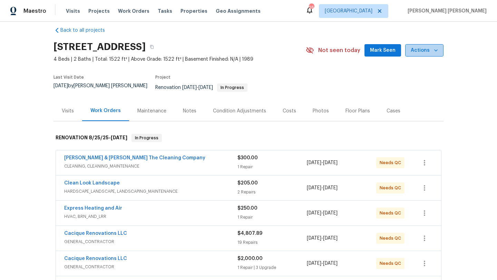
click at [439, 46] on button "Actions" at bounding box center [424, 50] width 38 height 13
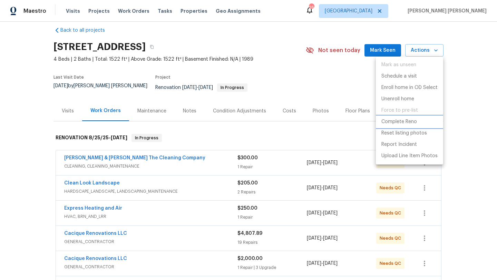
click at [402, 122] on p "Complete Reno" at bounding box center [399, 121] width 36 height 7
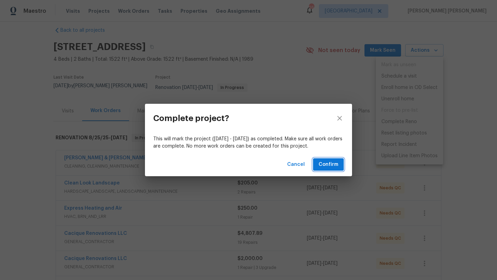
click at [321, 166] on span "Confirm" at bounding box center [329, 165] width 20 height 9
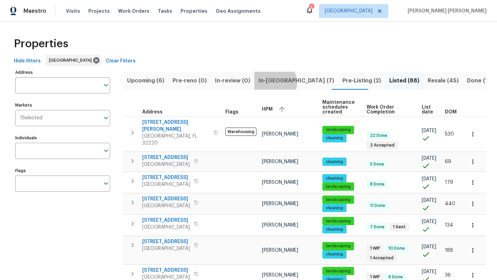
click at [270, 83] on span "In-[GEOGRAPHIC_DATA] (7)" at bounding box center [297, 81] width 76 height 10
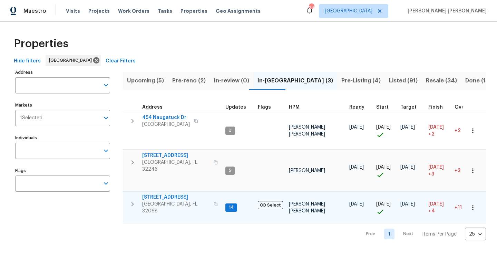
click at [161, 201] on span "[GEOGRAPHIC_DATA], FL 32068" at bounding box center [175, 208] width 67 height 14
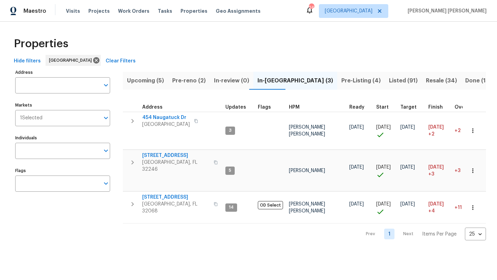
click at [183, 78] on span "Pre-reno (2)" at bounding box center [188, 81] width 33 height 10
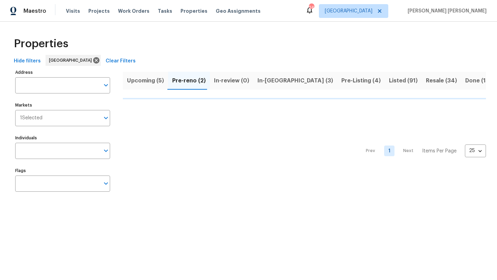
click at [144, 84] on span "Upcoming (5)" at bounding box center [145, 81] width 37 height 10
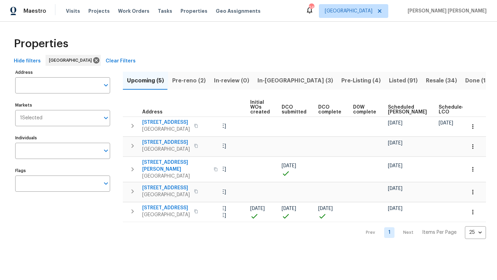
scroll to position [0, 76]
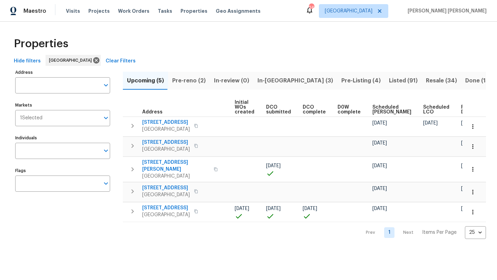
click at [461, 110] on span "Ready Date" at bounding box center [468, 110] width 15 height 10
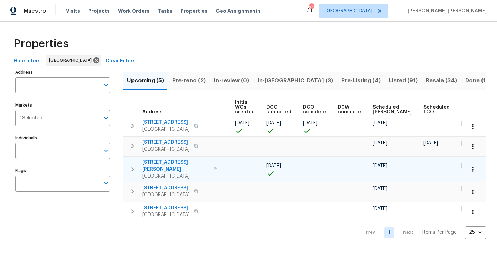
scroll to position [0, 84]
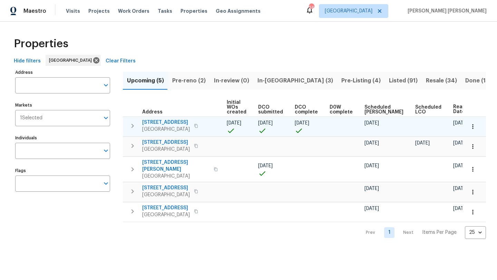
click at [470, 130] on icon "button" at bounding box center [473, 126] width 7 height 7
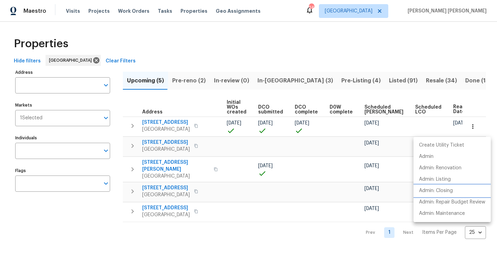
click at [449, 191] on p "Admin: Closing" at bounding box center [436, 190] width 34 height 7
click at [165, 120] on div at bounding box center [248, 140] width 497 height 280
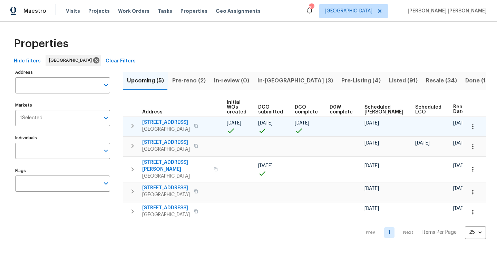
click at [167, 123] on span "1105 Buccaneer Blvd" at bounding box center [166, 122] width 48 height 7
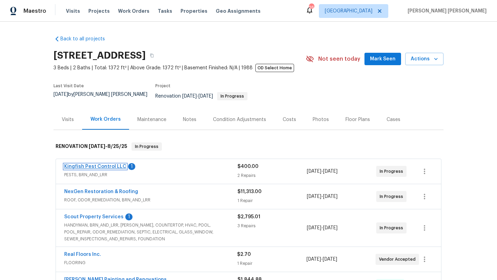
click at [105, 164] on link "Kingfish Pest Control LLC" at bounding box center [95, 166] width 62 height 5
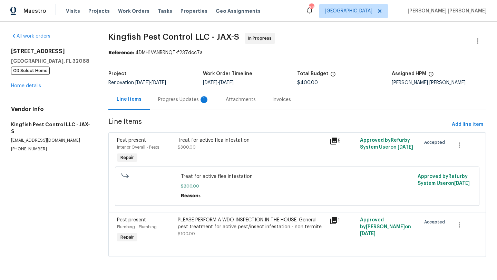
click at [187, 99] on div "Progress Updates 1" at bounding box center [183, 99] width 51 height 7
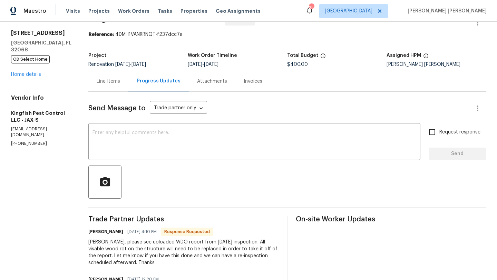
scroll to position [19, 0]
click at [34, 64] on div "[STREET_ADDRESS] OD Select Home Home details" at bounding box center [41, 53] width 61 height 48
click at [34, 72] on link "Home details" at bounding box center [26, 74] width 30 height 5
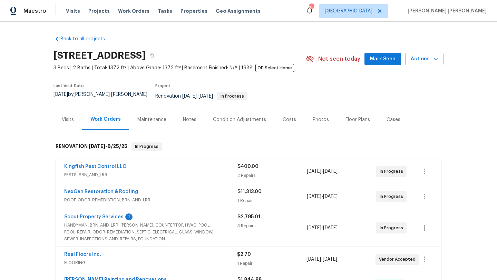
click at [109, 214] on span "Scout Property Services" at bounding box center [93, 217] width 59 height 7
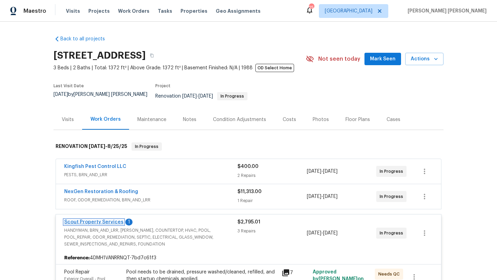
click at [107, 220] on link "Scout Property Services" at bounding box center [93, 222] width 59 height 5
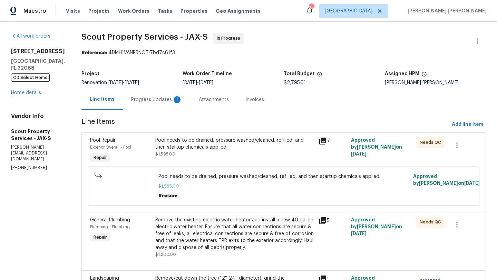
click at [146, 107] on div "Progress Updates 1" at bounding box center [157, 99] width 68 height 20
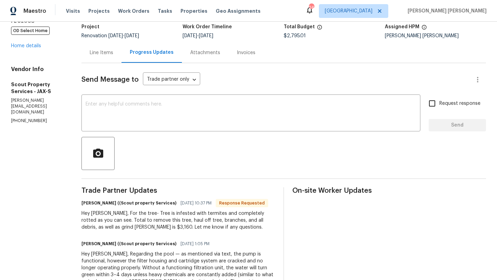
scroll to position [47, 0]
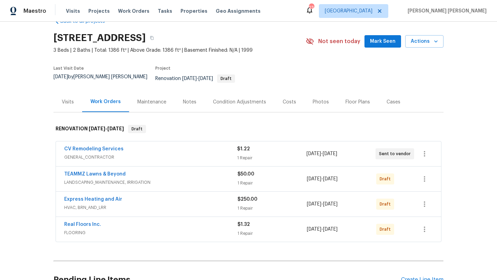
scroll to position [17, 0]
click at [193, 99] on div "Notes" at bounding box center [189, 102] width 13 height 7
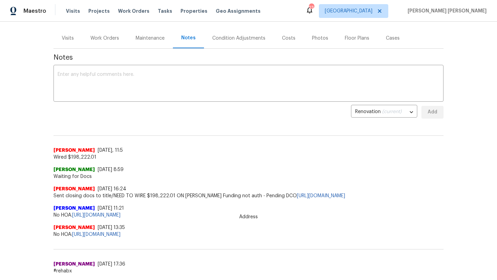
scroll to position [80, 0]
